Goal: Task Accomplishment & Management: Manage account settings

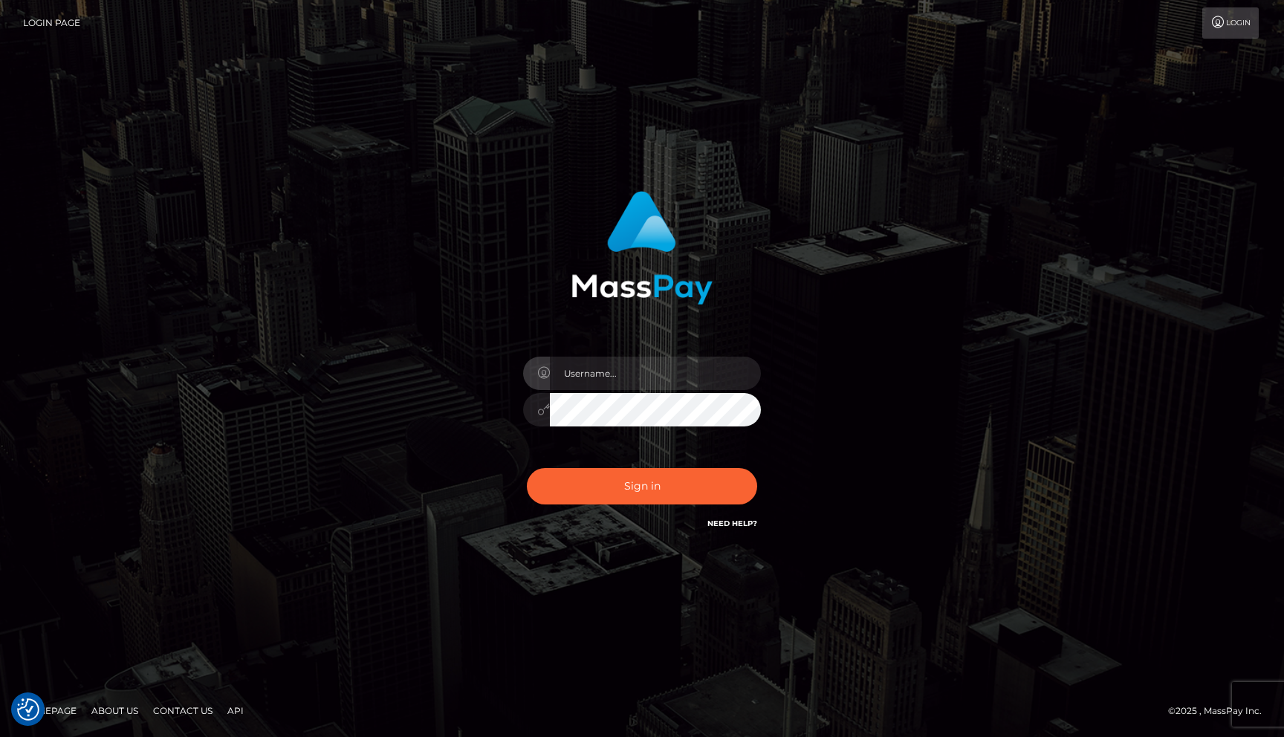
click at [627, 361] on input "text" at bounding box center [655, 373] width 211 height 33
type input "rakshit.throne"
click at [633, 384] on input "text" at bounding box center [655, 373] width 211 height 33
type input "rakshit.throne"
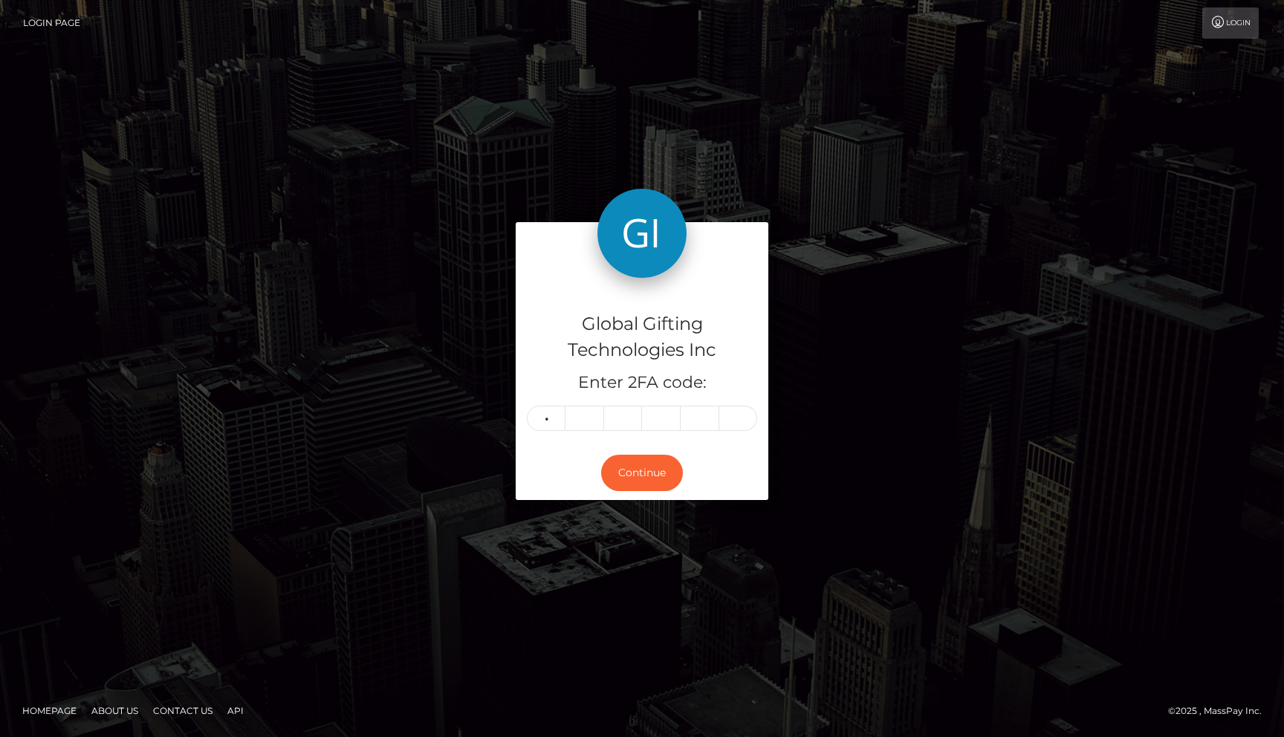
type input "8"
type input "6"
type input "4"
type input "5"
type input "9"
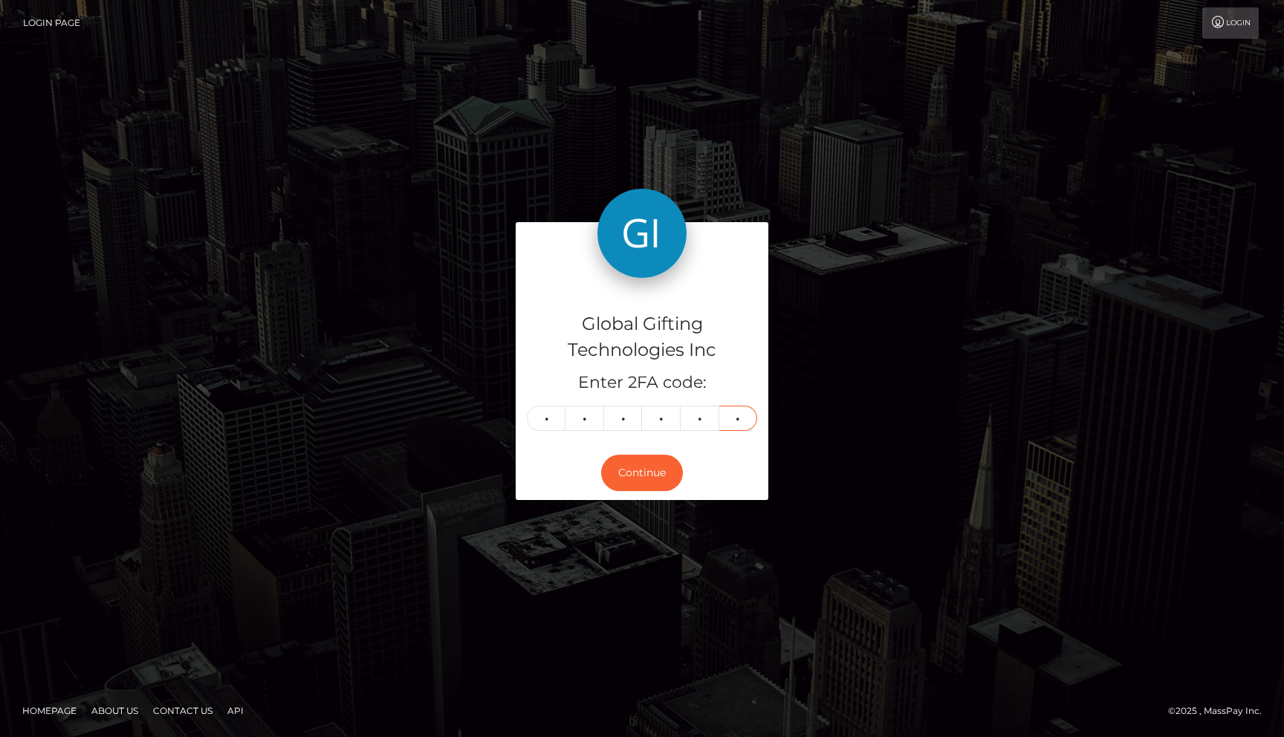
type input "0"
click at [638, 484] on button "Continue" at bounding box center [642, 473] width 82 height 36
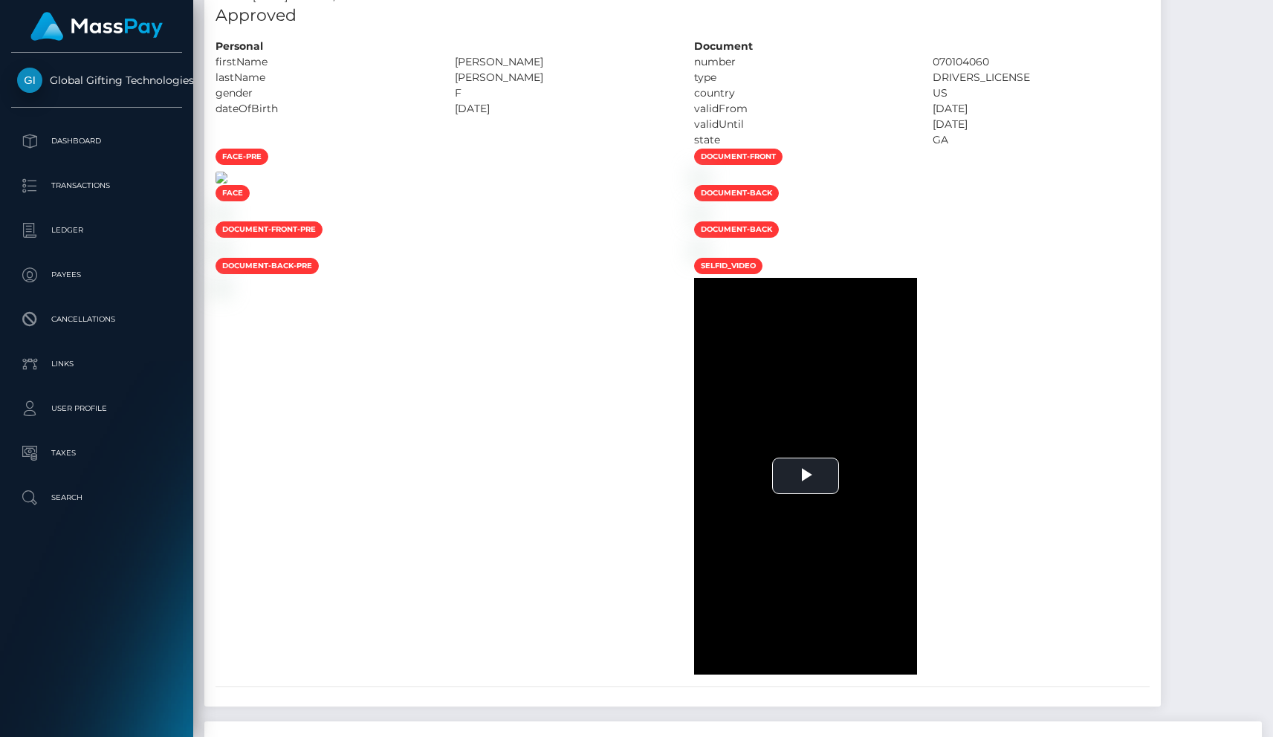
scroll to position [983, 0]
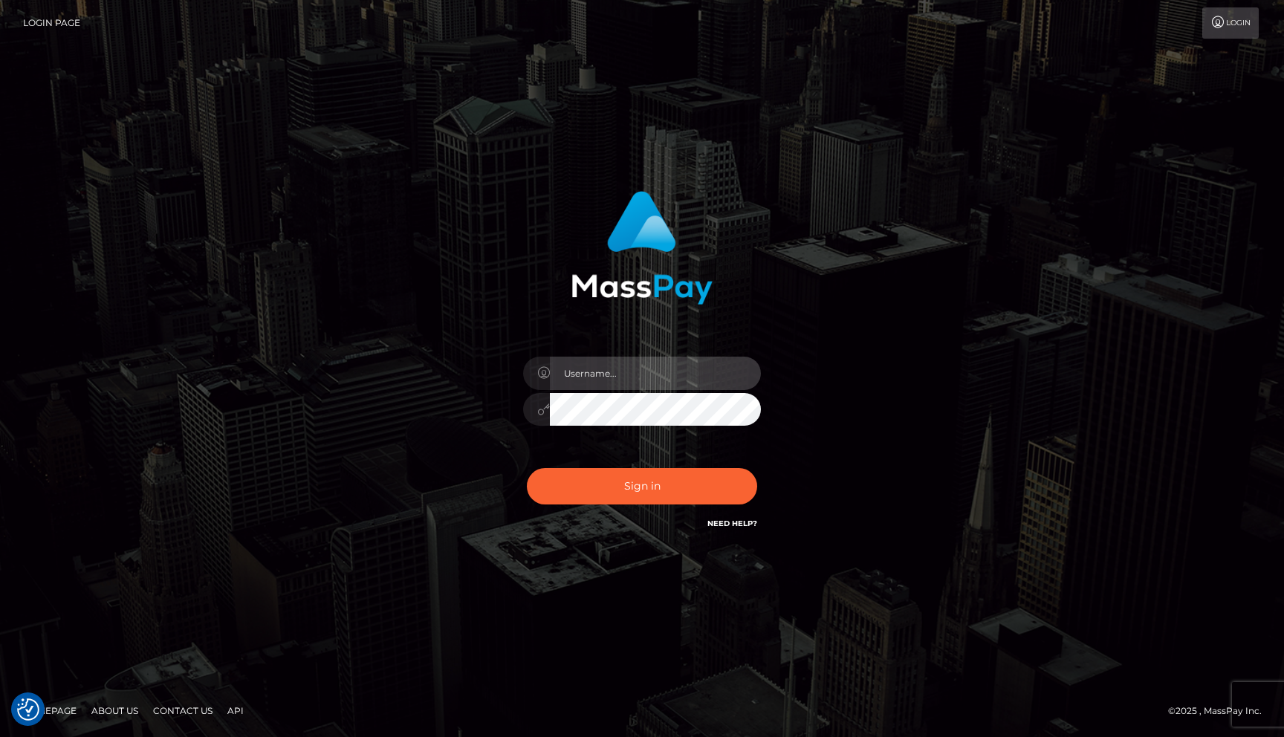
click at [610, 377] on input "text" at bounding box center [655, 373] width 211 height 33
type input "rakshit.throne"
checkbox input "true"
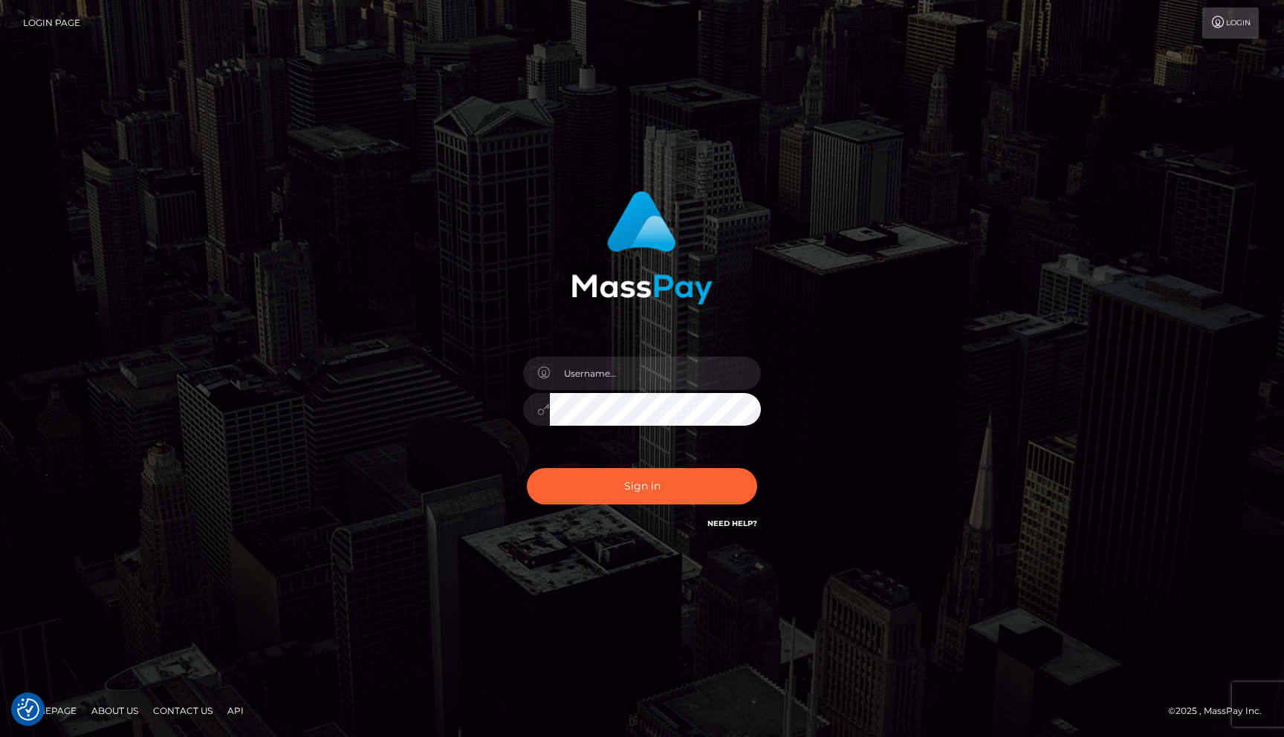
checkbox input "true"
click at [603, 376] on input "text" at bounding box center [655, 373] width 211 height 33
type input "rakshit.throne"
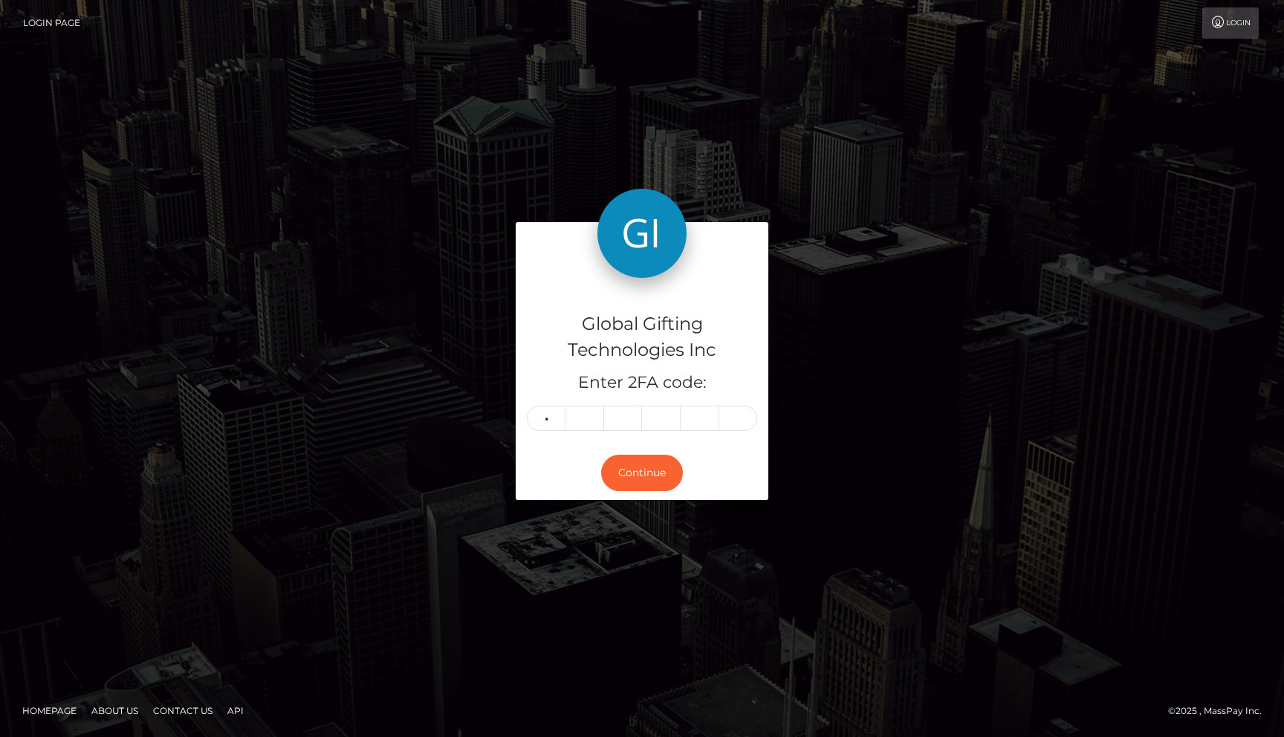
type input "7"
type input "3"
type input "9"
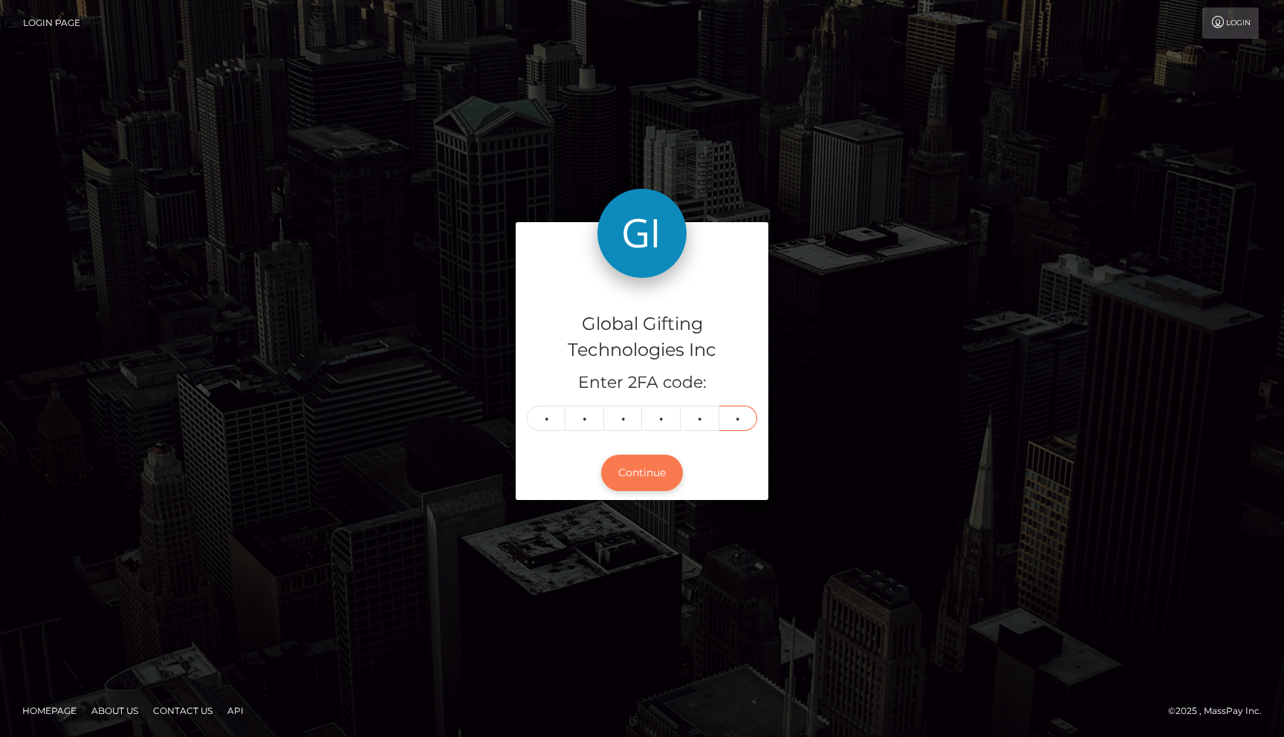
type input "8"
click at [627, 477] on button "Continue" at bounding box center [642, 473] width 82 height 36
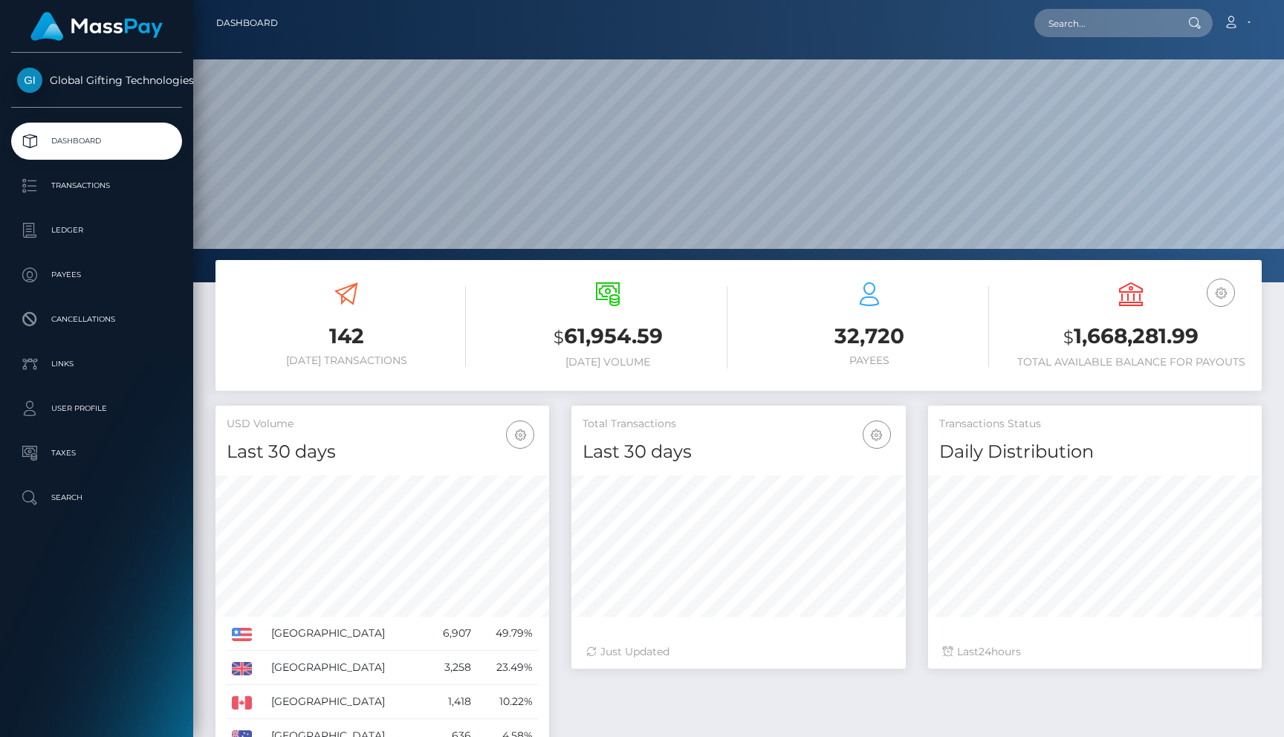
scroll to position [263, 334]
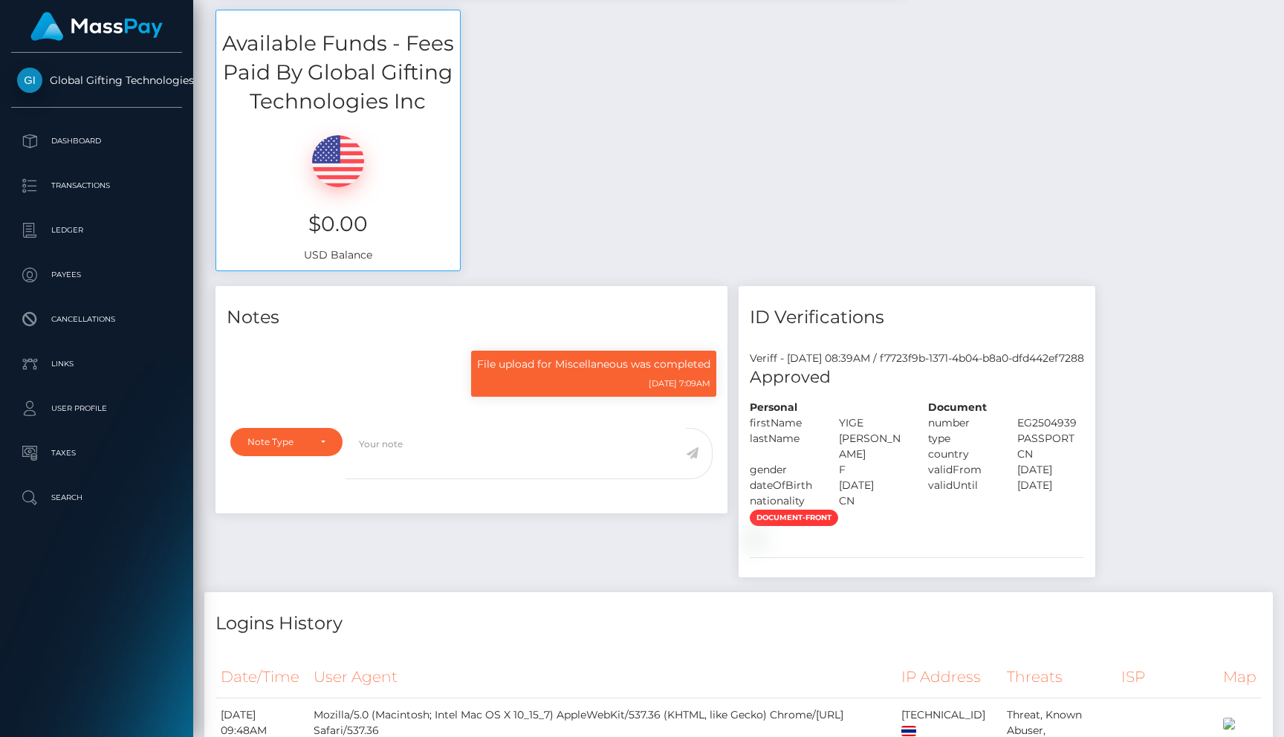
scroll to position [85, 0]
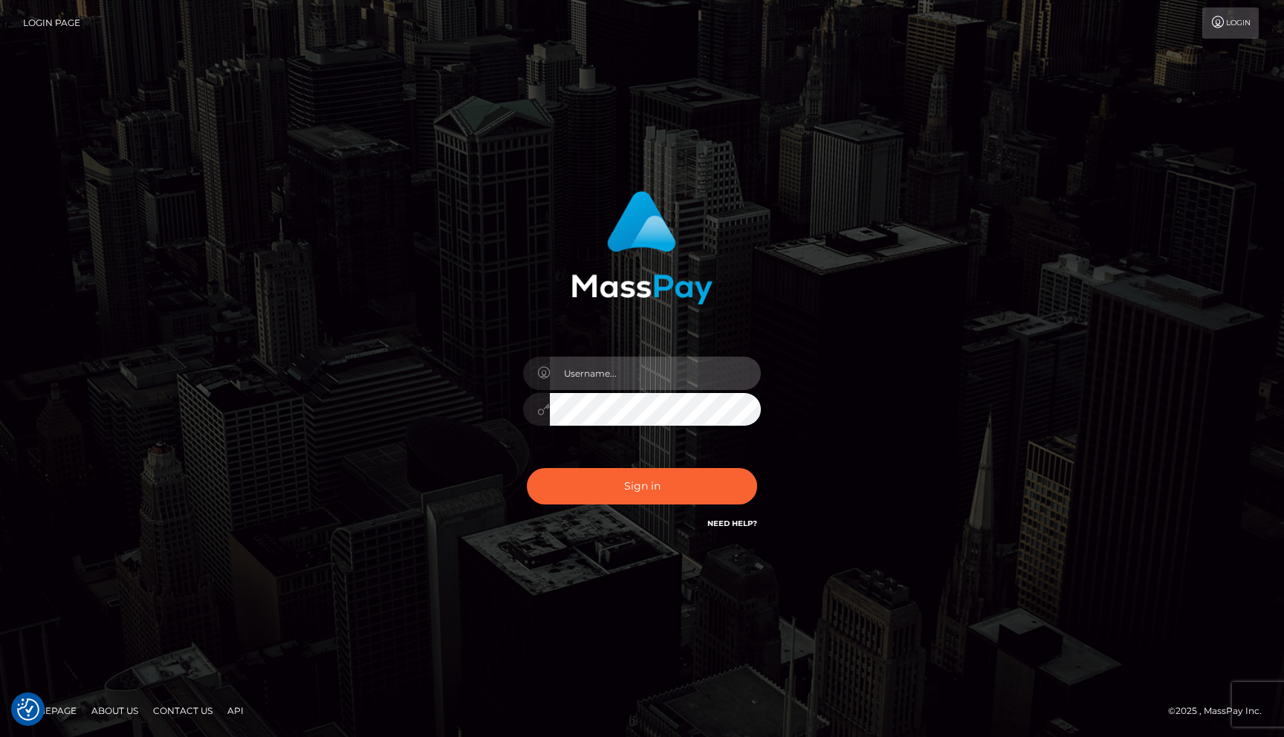
click at [599, 378] on input "text" at bounding box center [655, 373] width 211 height 33
type input "rakshit.throne"
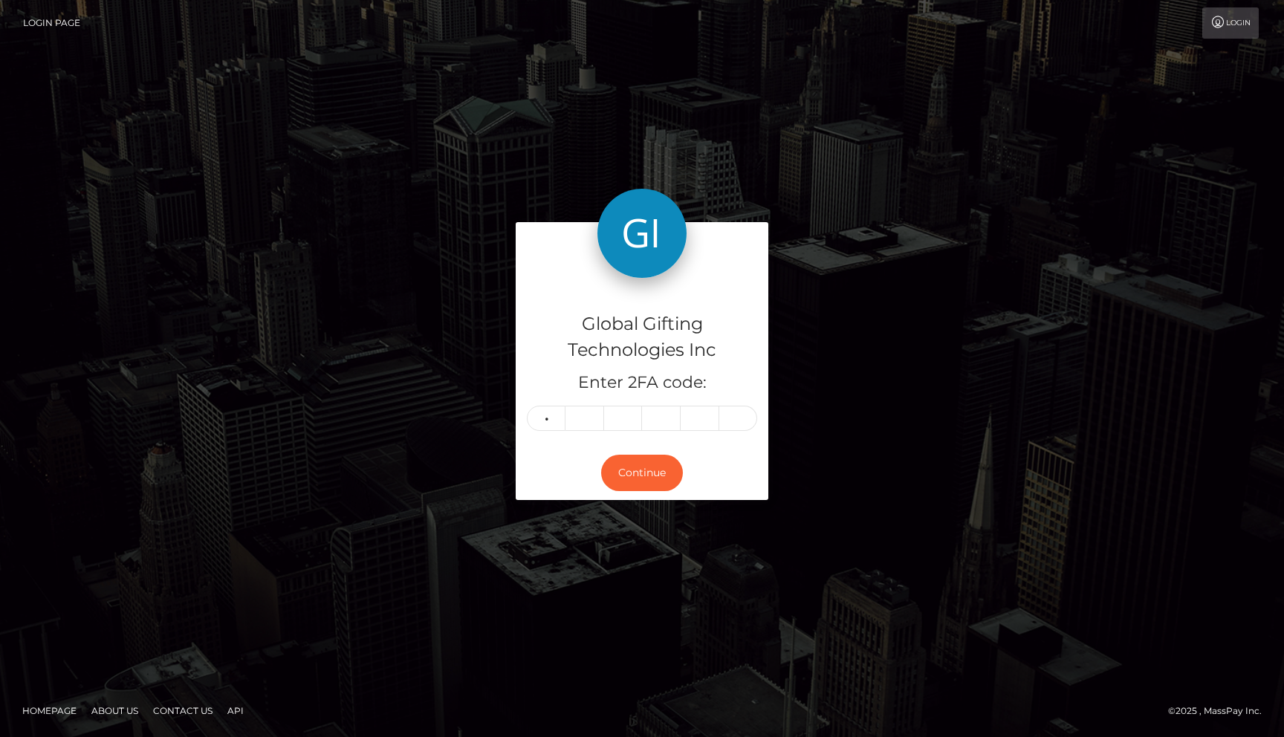
type input "1"
type input "3"
type input "8"
type input "3"
type input "9"
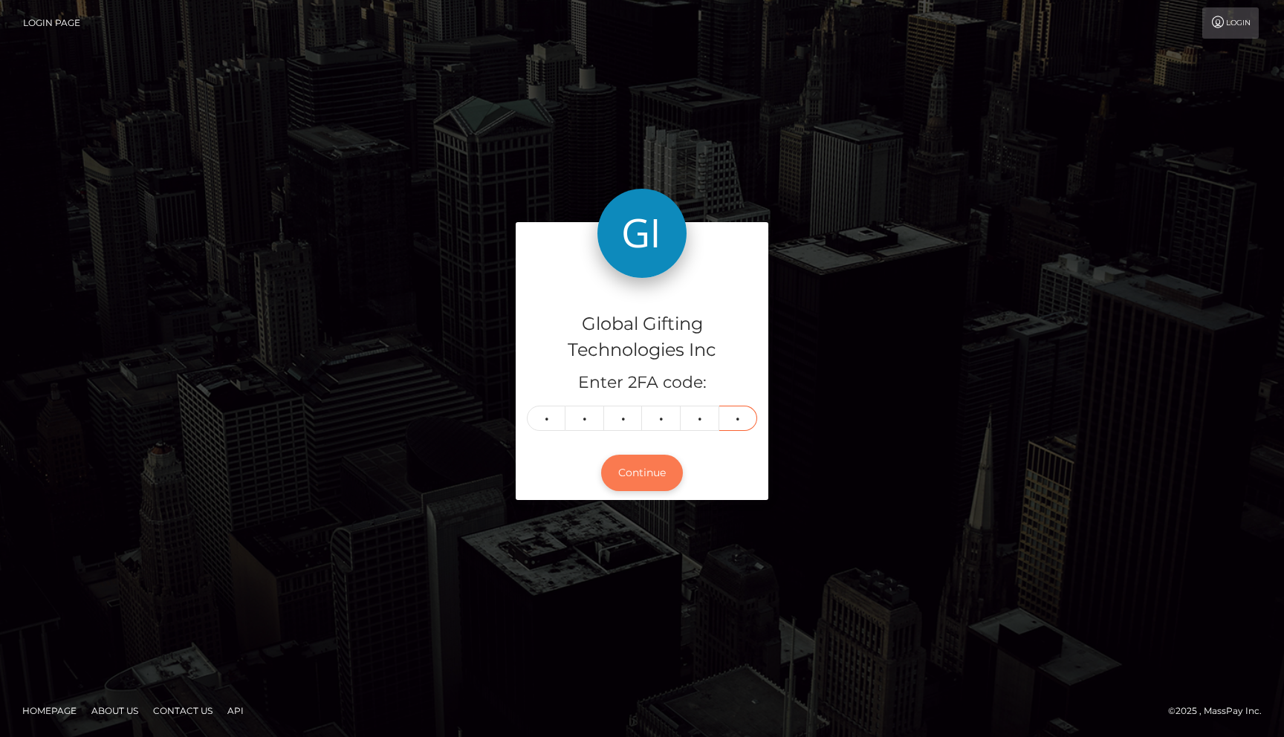
type input "7"
click at [640, 464] on button "Continue" at bounding box center [642, 473] width 82 height 36
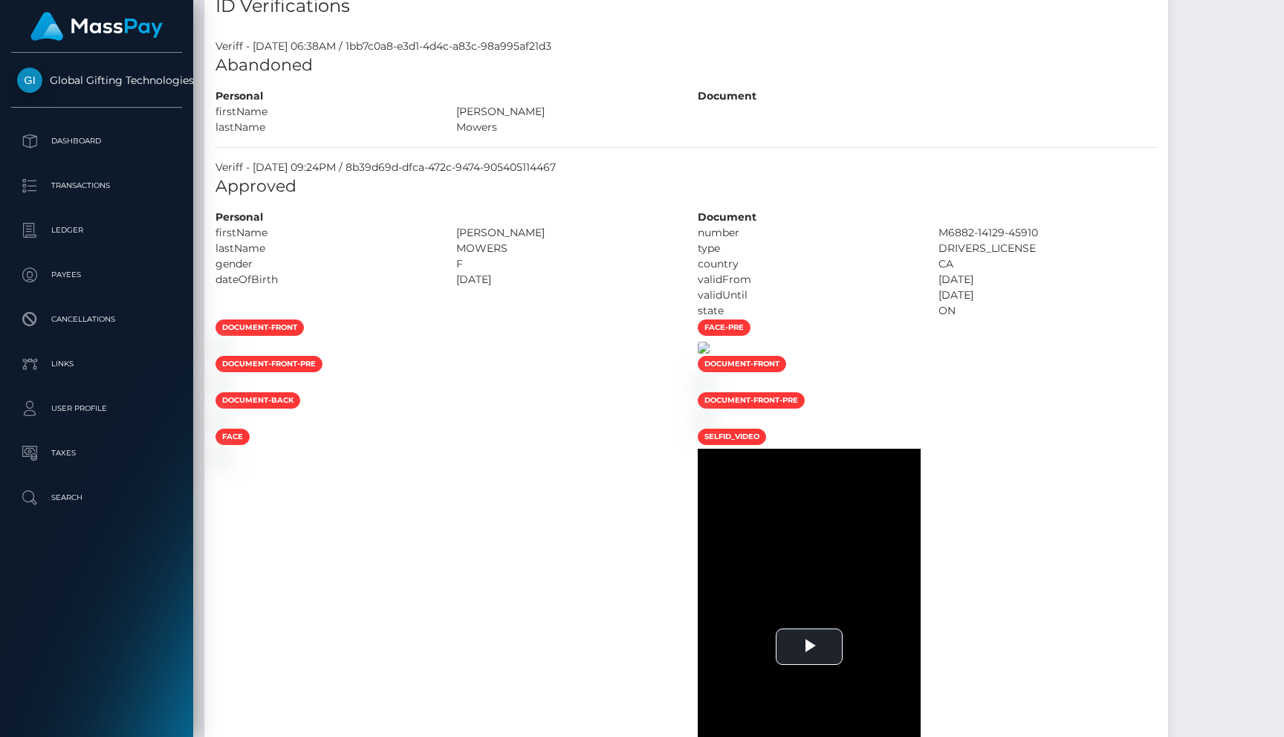
scroll to position [1017, 0]
